Goal: Communication & Community: Answer question/provide support

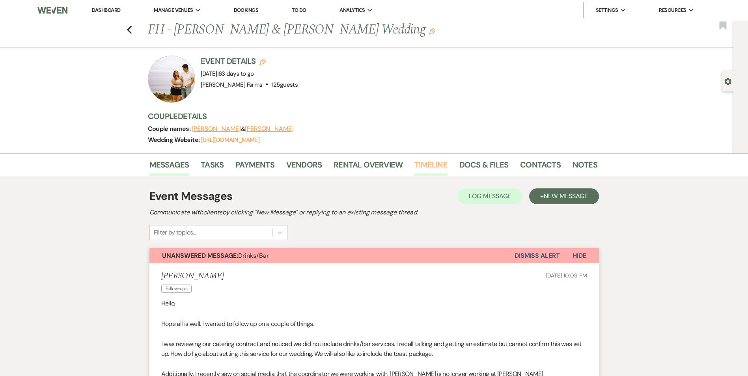
click at [414, 160] on link "Timeline" at bounding box center [430, 167] width 33 height 17
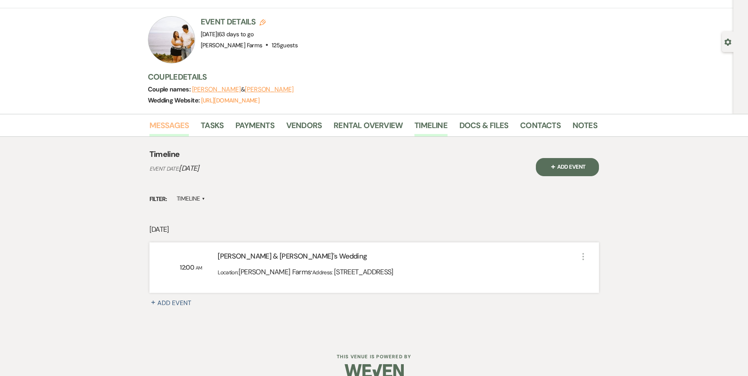
click at [177, 125] on link "Messages" at bounding box center [169, 127] width 40 height 17
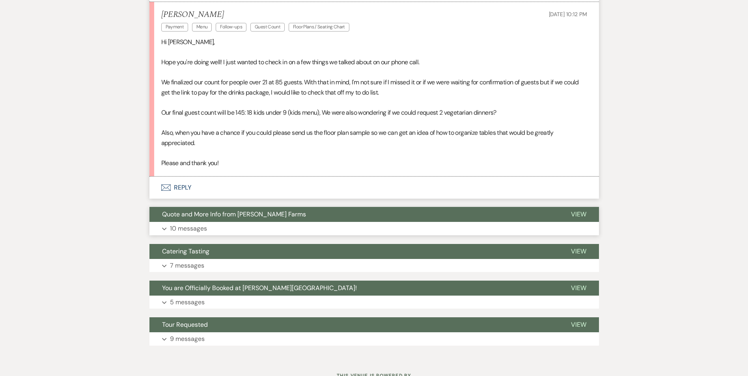
scroll to position [1238, 0]
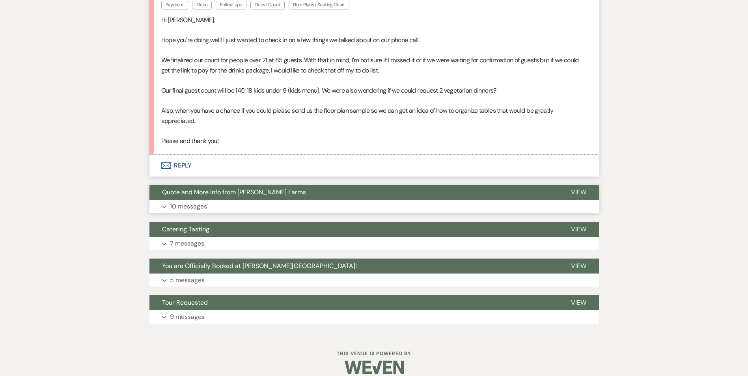
click at [192, 201] on p "10 messages" at bounding box center [188, 206] width 37 height 10
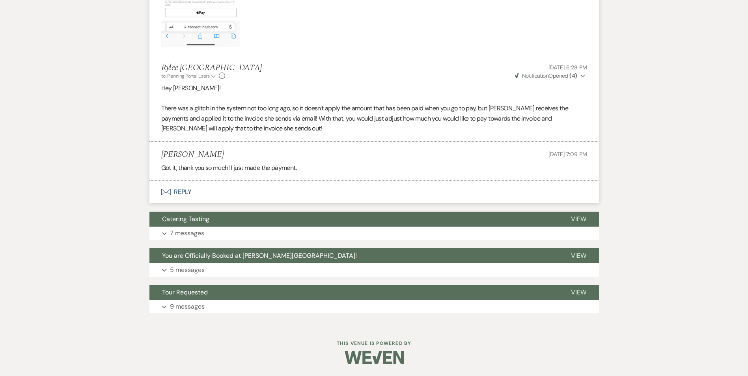
scroll to position [2799, 0]
click at [193, 263] on button "You are Officially Booked at [PERSON_NAME][GEOGRAPHIC_DATA]!" at bounding box center [353, 255] width 409 height 15
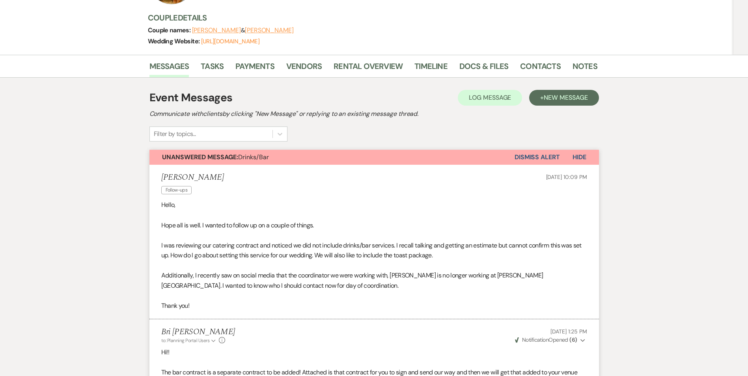
scroll to position [0, 0]
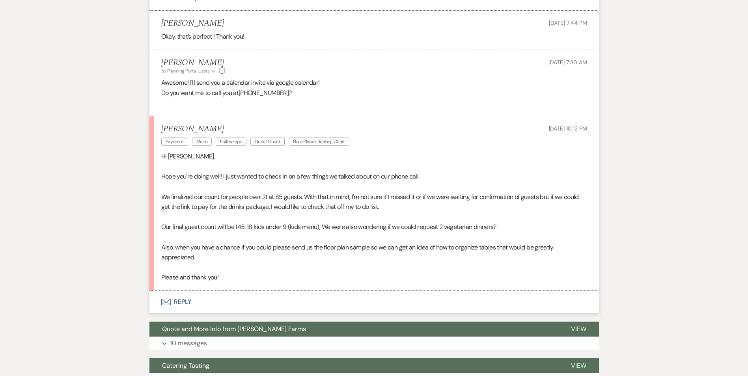
scroll to position [1101, 0]
click at [182, 291] on button "Envelope Reply" at bounding box center [373, 302] width 449 height 22
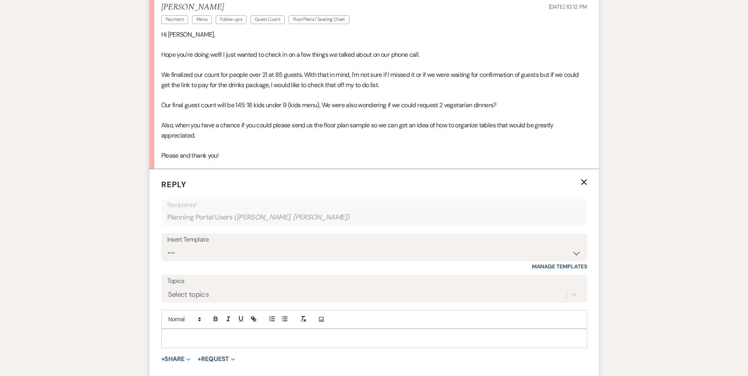
scroll to position [1259, 0]
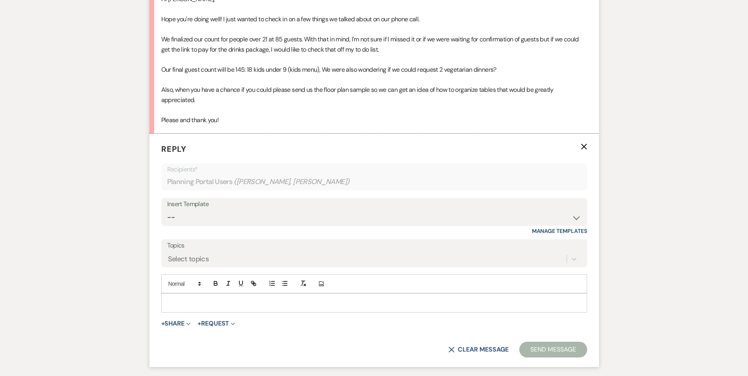
click at [181, 298] on p at bounding box center [374, 302] width 413 height 9
click at [185, 298] on p "Hi [PERSON_NAME]" at bounding box center [374, 302] width 413 height 9
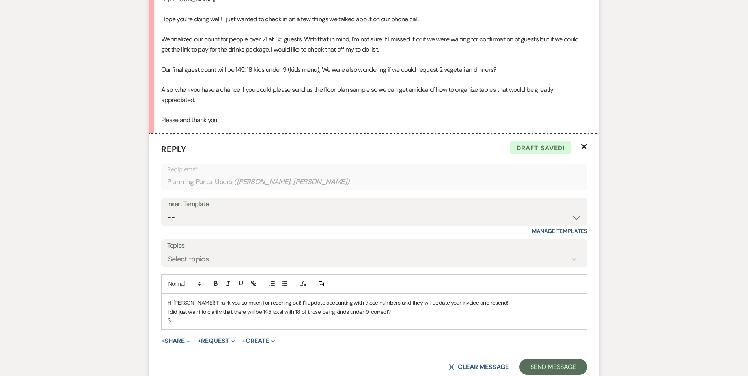
click at [185, 316] on p "So" at bounding box center [374, 320] width 413 height 9
drag, startPoint x: 175, startPoint y: 310, endPoint x: 158, endPoint y: 310, distance: 17.4
click at [158, 310] on form "Reply X Saving draft... Recipients* Planning Portal Users ( [PERSON_NAME], [PER…" at bounding box center [373, 259] width 449 height 251
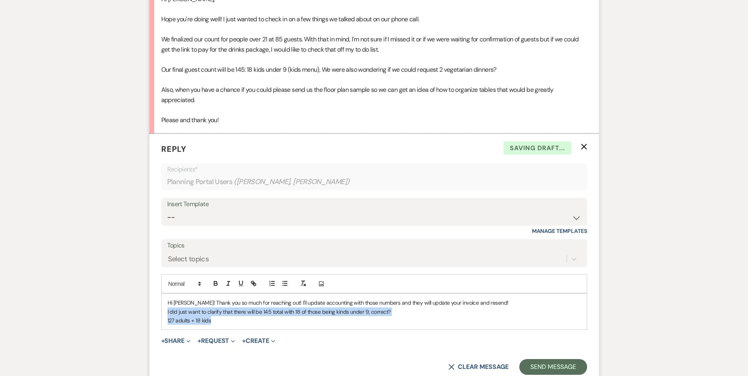
drag, startPoint x: 198, startPoint y: 308, endPoint x: 167, endPoint y: 304, distance: 31.0
click at [166, 304] on div "Hi [PERSON_NAME]! Thank you so much for reaching out! I'll update accounting wi…" at bounding box center [374, 312] width 425 height 36
click at [203, 316] on p "127 adults + 18 kids" at bounding box center [374, 320] width 413 height 9
click at [219, 316] on p "127 adults + 18 kids" at bounding box center [374, 320] width 413 height 9
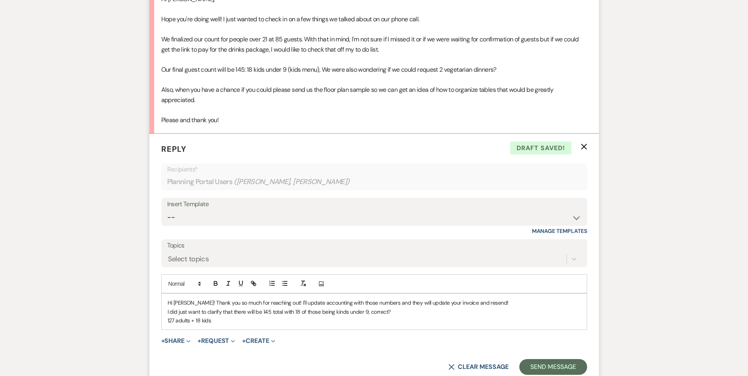
click at [167, 308] on div "Hi [PERSON_NAME]! Thank you so much for reaching out! I'll update accounting wi…" at bounding box center [374, 312] width 425 height 36
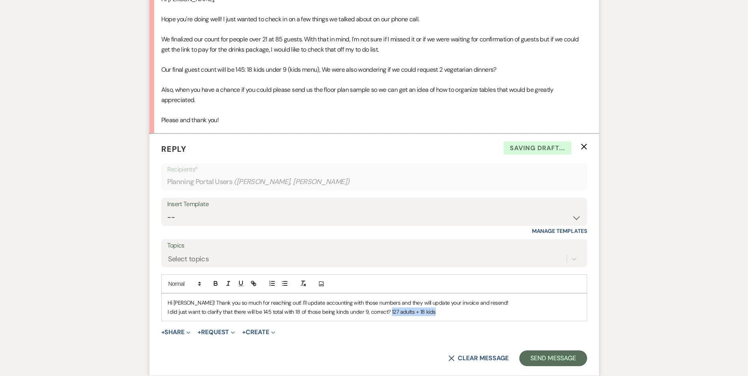
drag, startPoint x: 441, startPoint y: 300, endPoint x: 390, endPoint y: 301, distance: 50.5
click at [390, 308] on p "I did just want to clarify that there will be 145 total with 18 of those being …" at bounding box center [374, 312] width 413 height 9
click at [459, 308] on p "I did just want to clarify that there will be 145 total with 18 of those being …" at bounding box center [374, 312] width 413 height 9
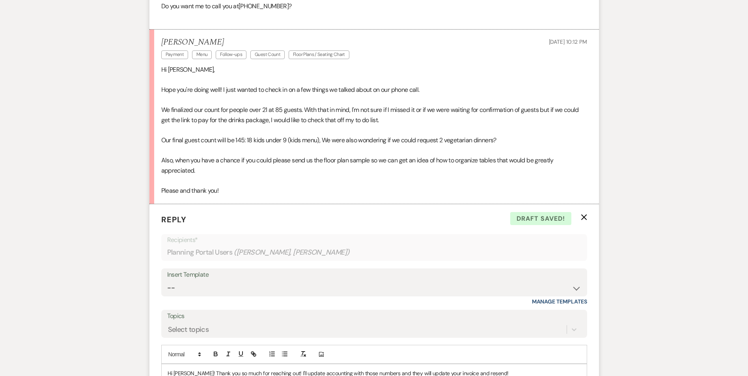
scroll to position [1180, 0]
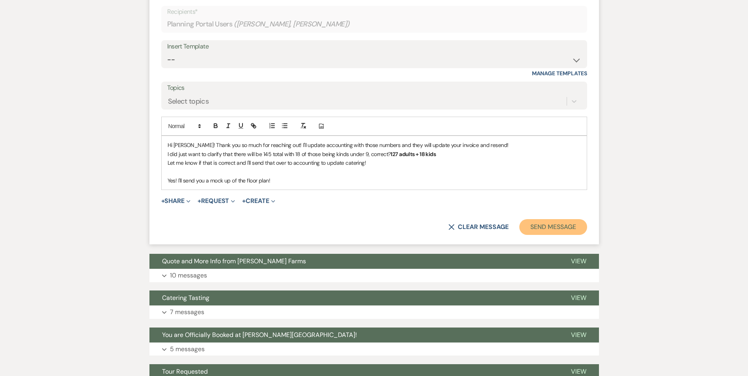
click at [543, 219] on button "Send Message" at bounding box center [552, 227] width 67 height 16
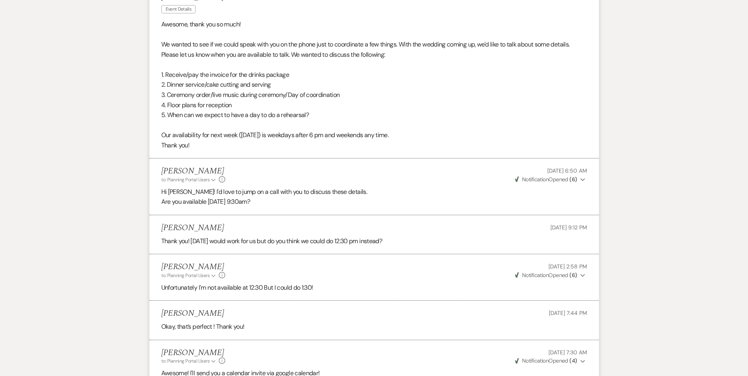
scroll to position [591, 0]
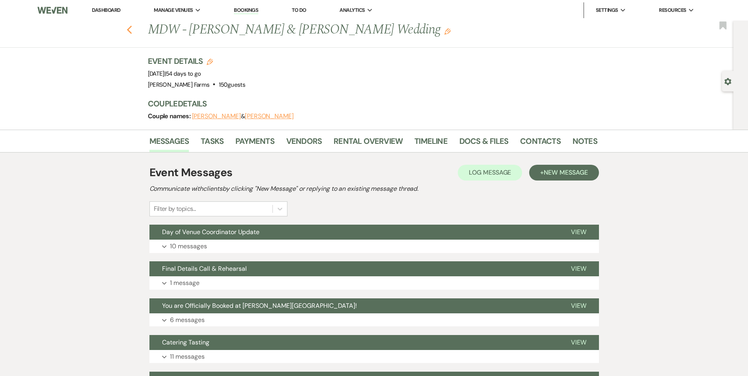
click at [132, 28] on icon "Previous" at bounding box center [130, 29] width 6 height 9
